Goal: Navigation & Orientation: Find specific page/section

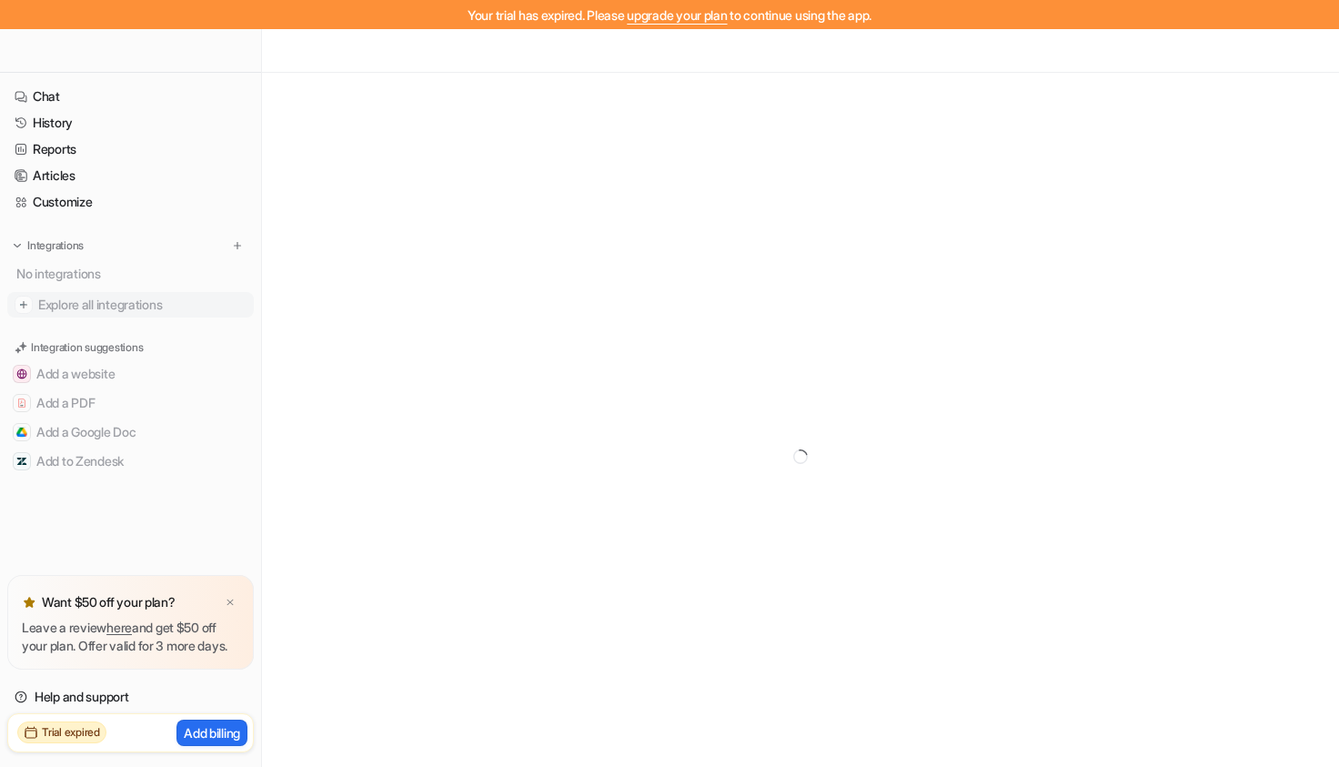
click at [67, 299] on span "Explore all integrations" at bounding box center [142, 304] width 208 height 29
